Goal: Find specific page/section: Find specific page/section

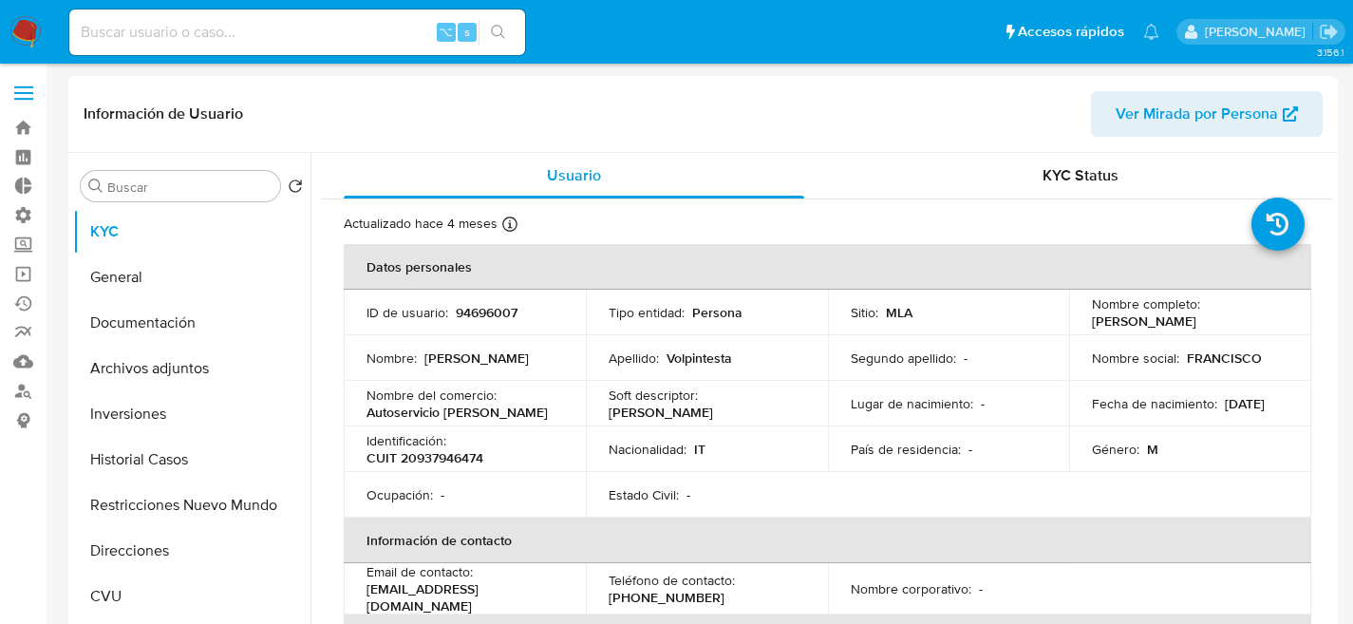
select select "10"
click at [336, 33] on input at bounding box center [297, 32] width 456 height 25
paste input "NTVqe68IQwM9ptIn1t8eClP0"
type input "NTVqe68IQwM9ptIn1t8eClP0"
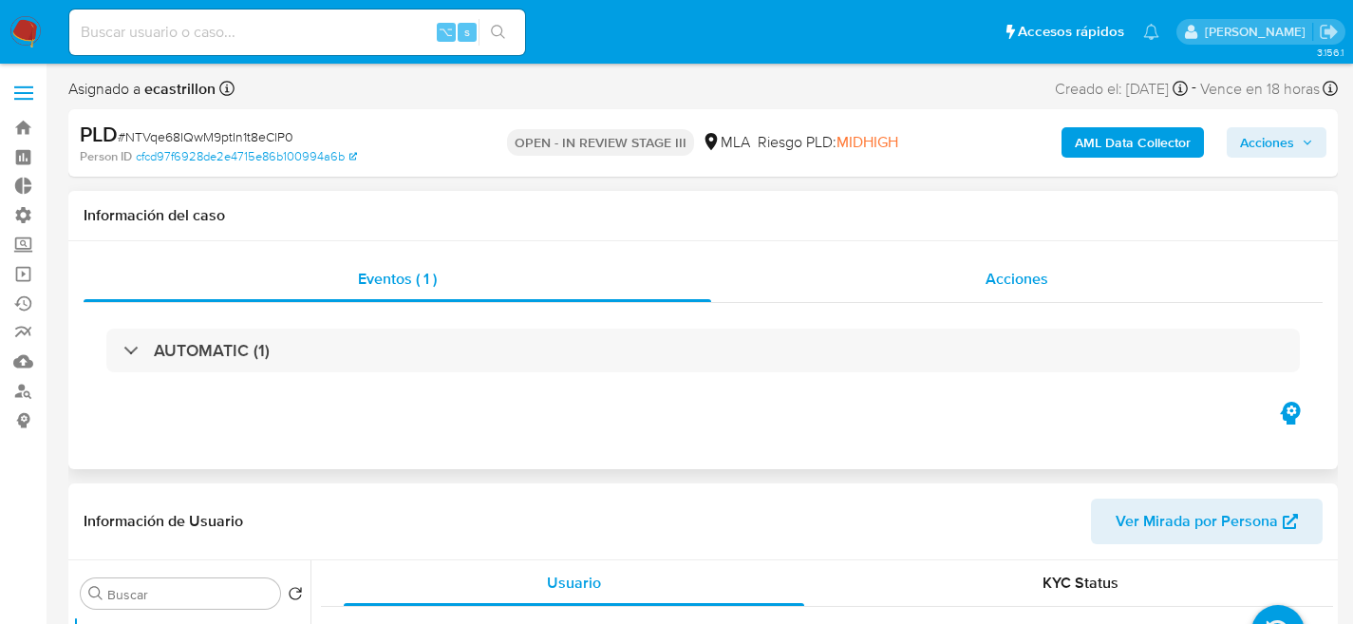
click at [970, 287] on div "Acciones" at bounding box center [1016, 279] width 611 height 46
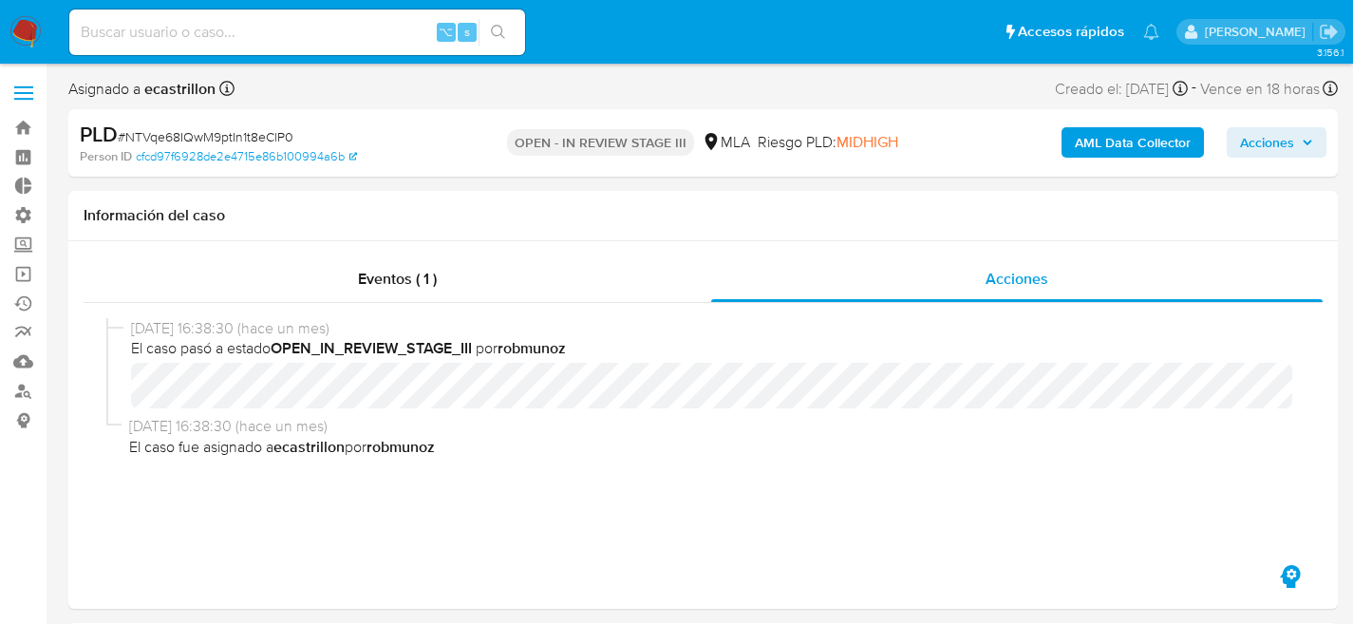
select select "10"
